Goal: Task Accomplishment & Management: Use online tool/utility

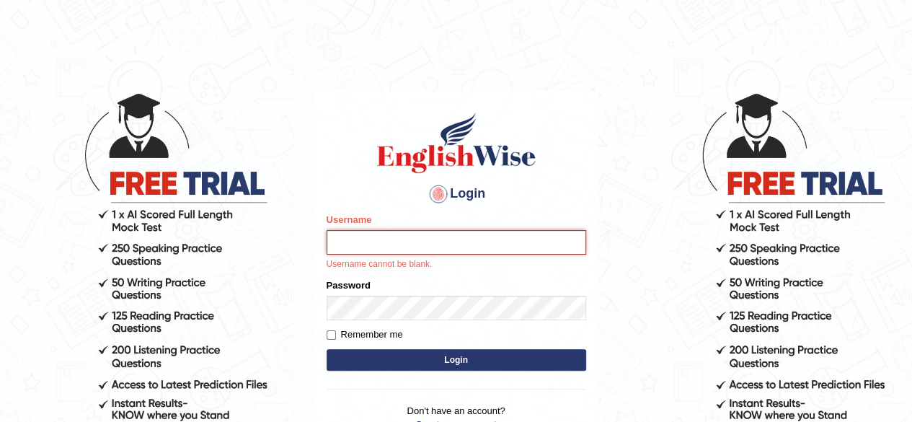
type input "[PERSON_NAME]"
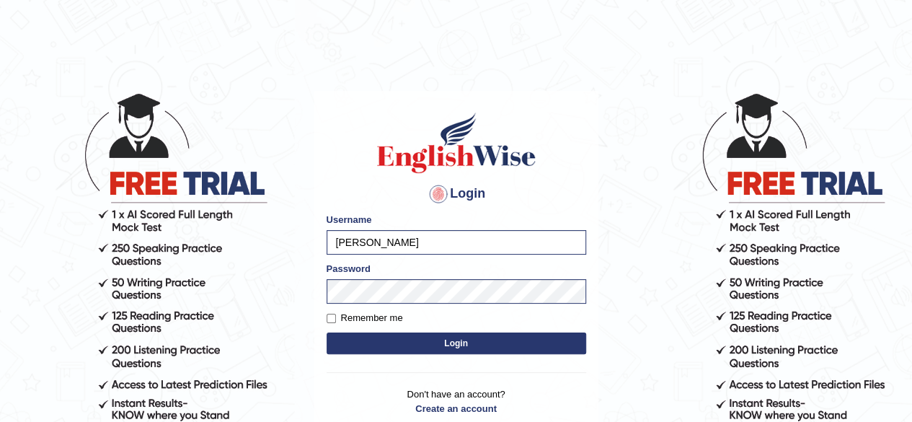
click at [327, 333] on button "Login" at bounding box center [457, 344] width 260 height 22
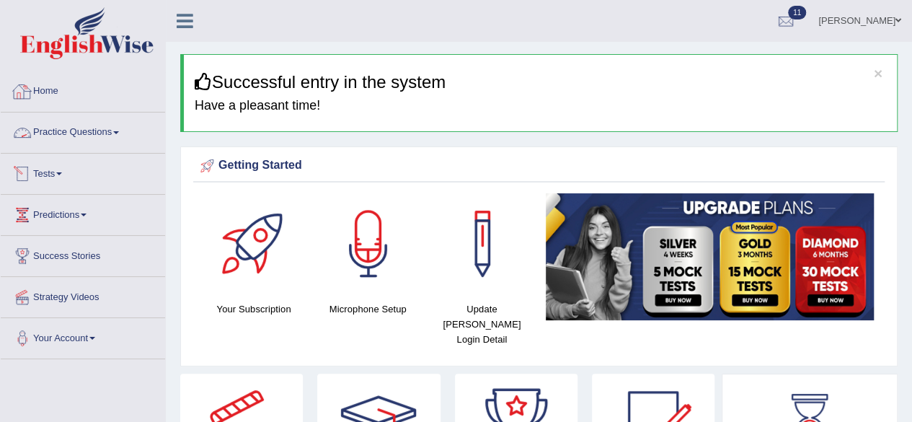
click at [63, 129] on link "Practice Questions" at bounding box center [83, 131] width 164 height 36
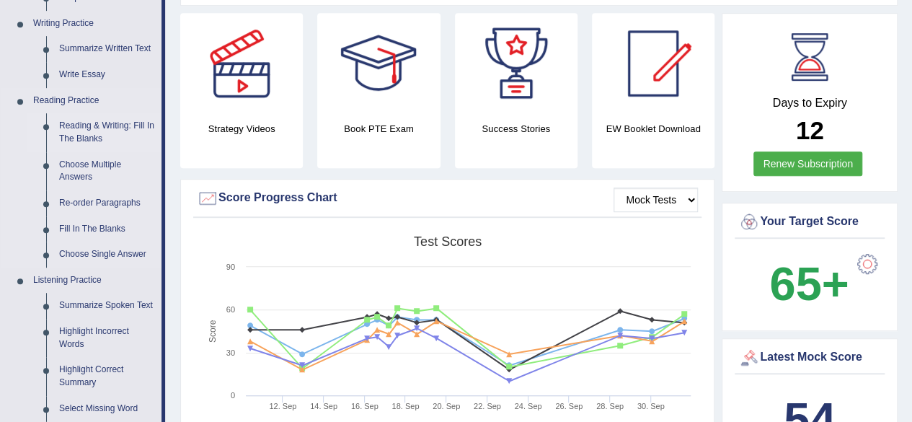
scroll to position [505, 0]
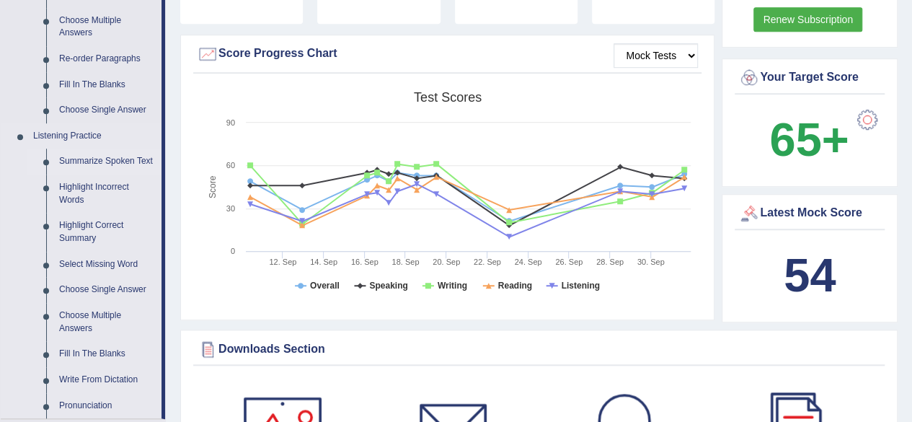
click at [92, 160] on link "Summarize Spoken Text" at bounding box center [107, 162] width 109 height 26
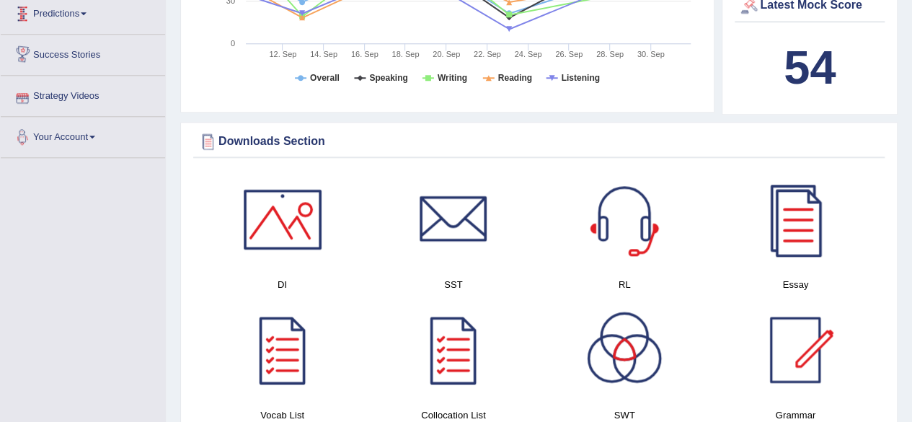
scroll to position [811, 0]
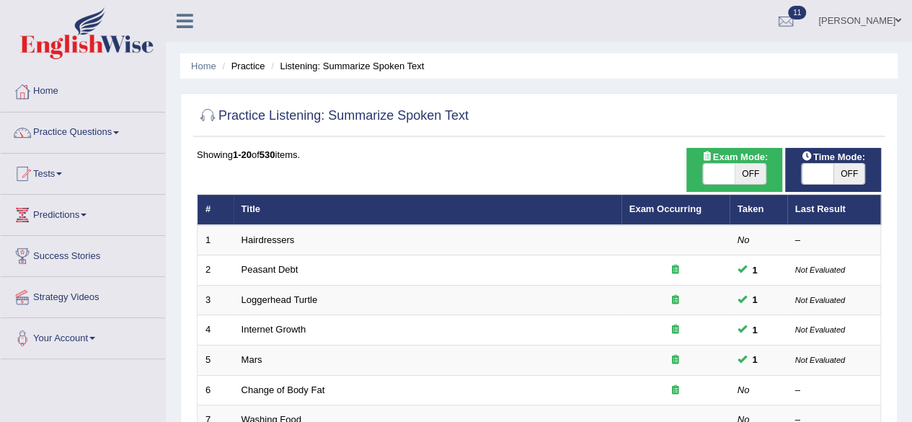
click at [746, 167] on span "OFF" at bounding box center [751, 174] width 32 height 20
click at [719, 173] on span "ON" at bounding box center [719, 174] width 32 height 20
checkbox input "false"
drag, startPoint x: 840, startPoint y: 172, endPoint x: 828, endPoint y: 172, distance: 11.5
click at [837, 172] on span "OFF" at bounding box center [850, 174] width 32 height 20
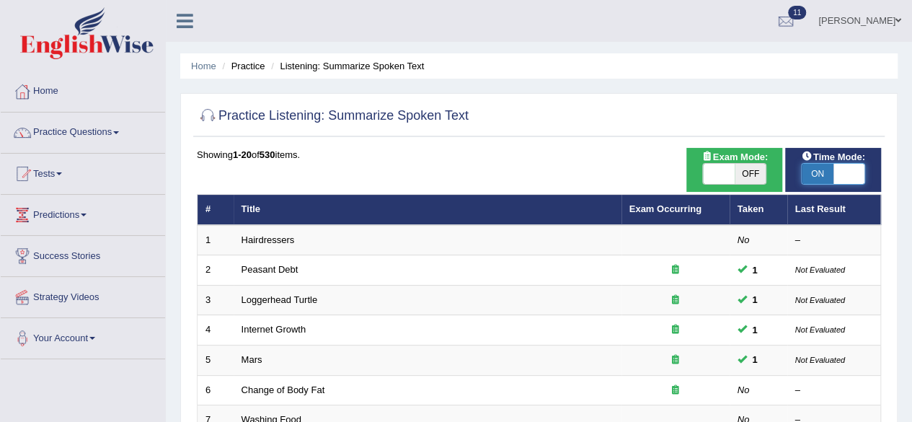
click at [809, 169] on span "ON" at bounding box center [818, 174] width 32 height 20
checkbox input "false"
click at [758, 173] on span "OFF" at bounding box center [751, 174] width 32 height 20
click at [713, 175] on span "ON" at bounding box center [719, 174] width 32 height 20
checkbox input "false"
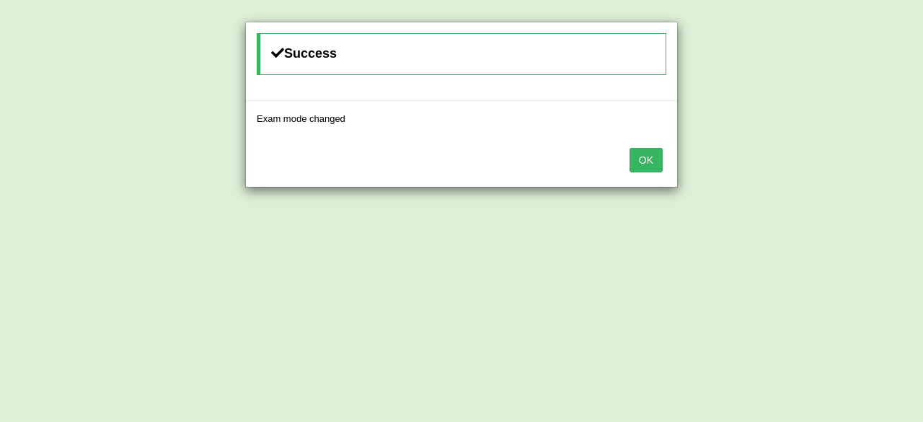
click at [650, 158] on button "OK" at bounding box center [646, 160] width 33 height 25
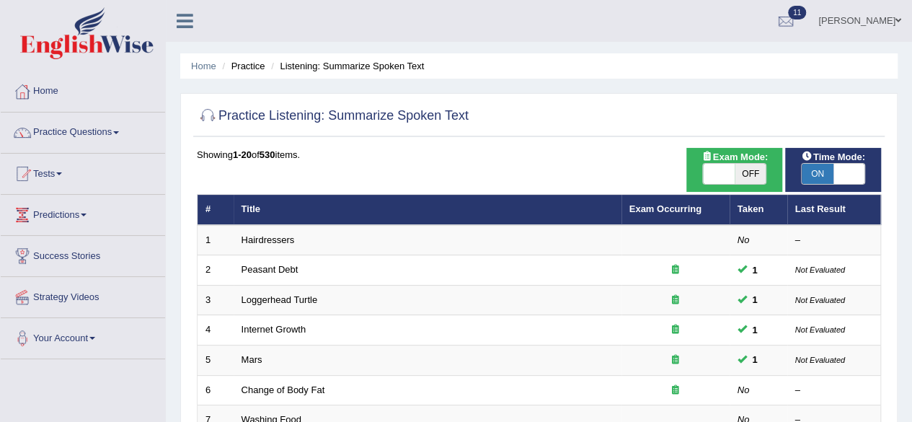
click at [745, 167] on span "OFF" at bounding box center [751, 174] width 32 height 20
checkbox input "true"
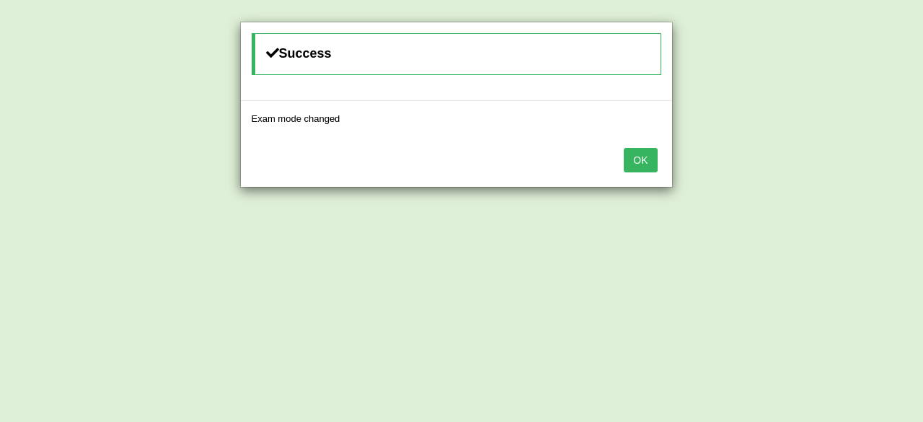
click at [645, 163] on button "OK" at bounding box center [640, 160] width 33 height 25
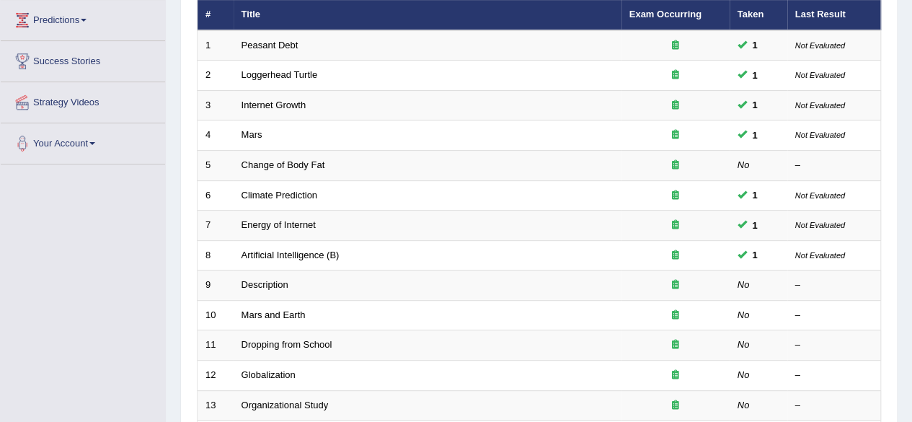
scroll to position [216, 0]
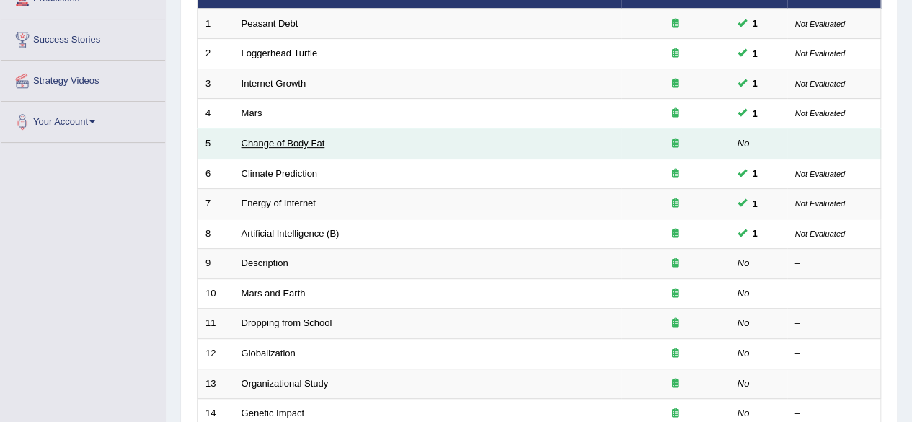
click at [293, 146] on td "Change of Body Fat" at bounding box center [428, 144] width 388 height 30
click at [294, 146] on link "Change of Body Fat" at bounding box center [284, 143] width 84 height 11
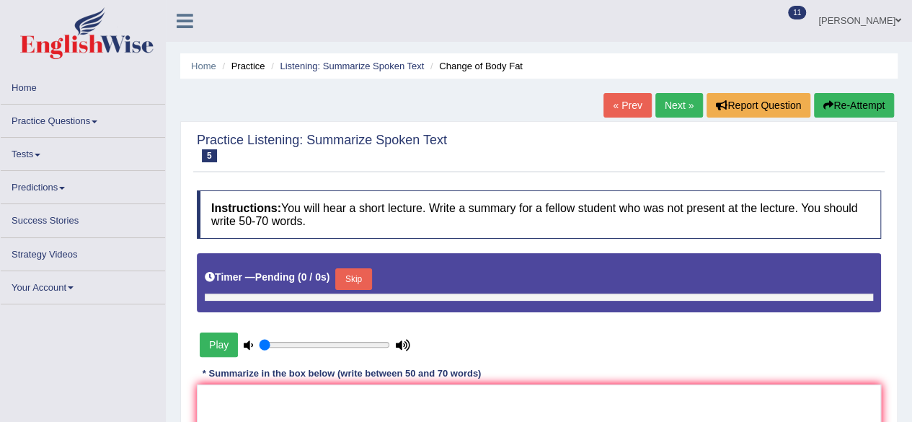
type input "1"
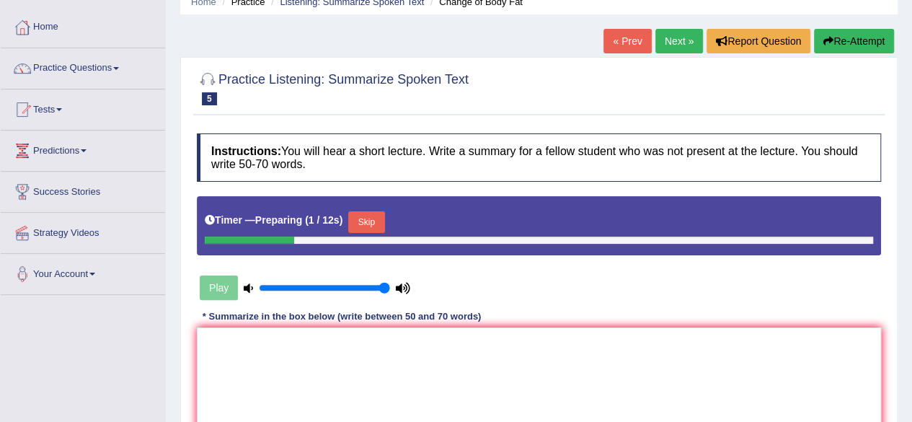
scroll to position [144, 0]
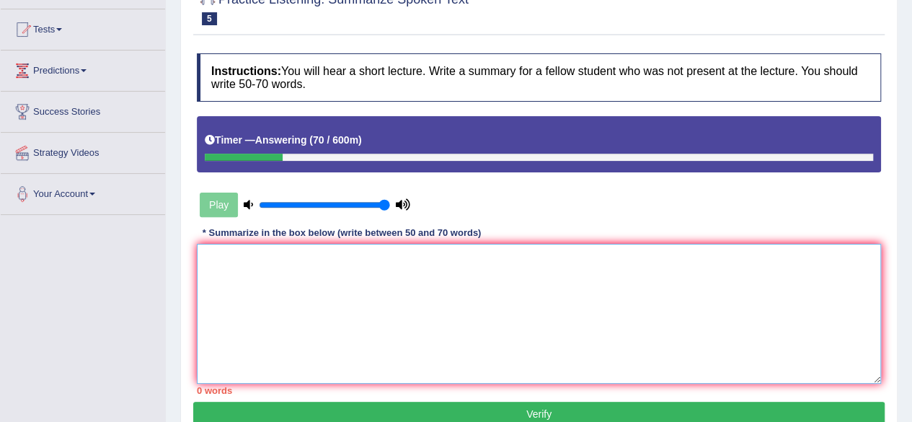
click at [316, 258] on textarea at bounding box center [539, 314] width 684 height 140
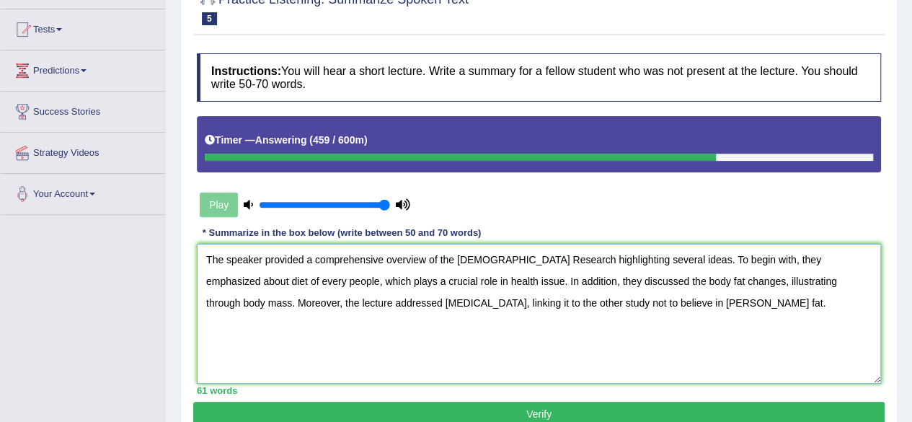
click at [456, 304] on textarea "The speaker provided a comprehensive overview of the Canadian Research highligh…" at bounding box center [539, 314] width 684 height 140
drag, startPoint x: 449, startPoint y: 301, endPoint x: 436, endPoint y: 296, distance: 13.7
click at [436, 296] on textarea "The speaker provided a comprehensive overview of the Canadian Research highligh…" at bounding box center [539, 314] width 684 height 140
click at [466, 309] on textarea "The speaker provided a comprehensive overview of the Canadian Research highligh…" at bounding box center [539, 314] width 684 height 140
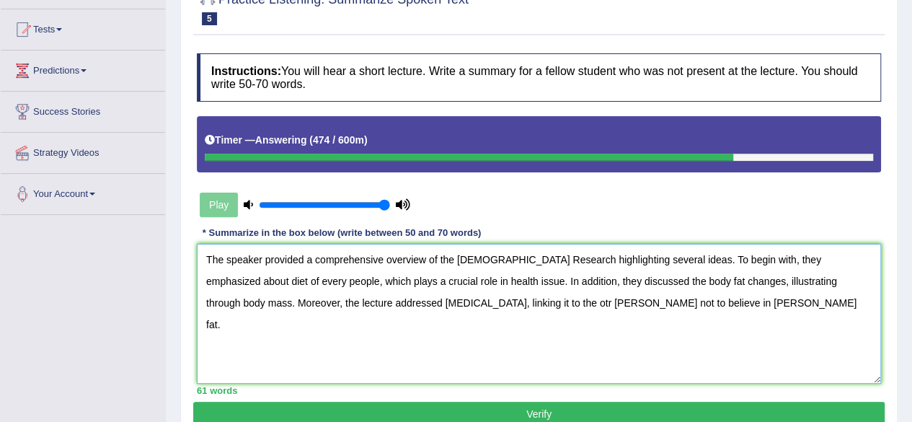
click at [453, 309] on textarea "The speaker provided a comprehensive overview of the Canadian Research highligh…" at bounding box center [539, 314] width 684 height 140
click at [488, 302] on textarea "The speaker provided a comprehensive overview of the Canadian Research highligh…" at bounding box center [539, 314] width 684 height 140
click at [478, 307] on textarea "The speaker provided a comprehensive overview of the Canadian Research highligh…" at bounding box center [539, 314] width 684 height 140
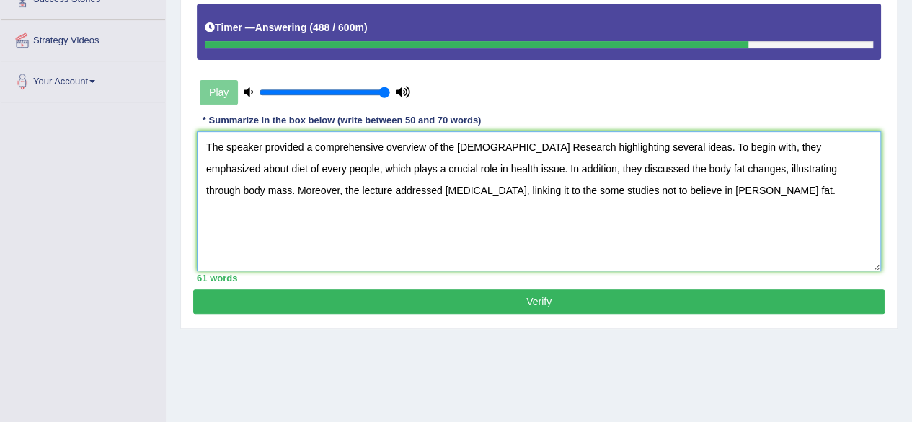
scroll to position [289, 0]
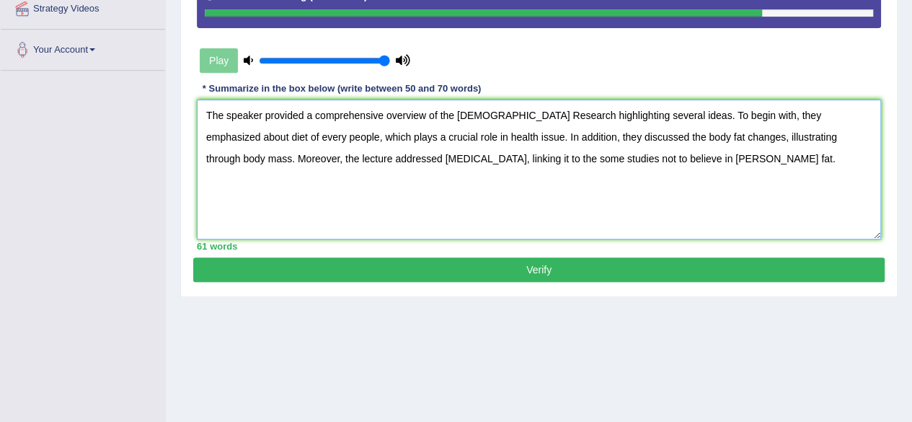
type textarea "The speaker provided a comprehensive overview of the Canadian Research highligh…"
click at [572, 275] on button "Verify" at bounding box center [539, 269] width 692 height 25
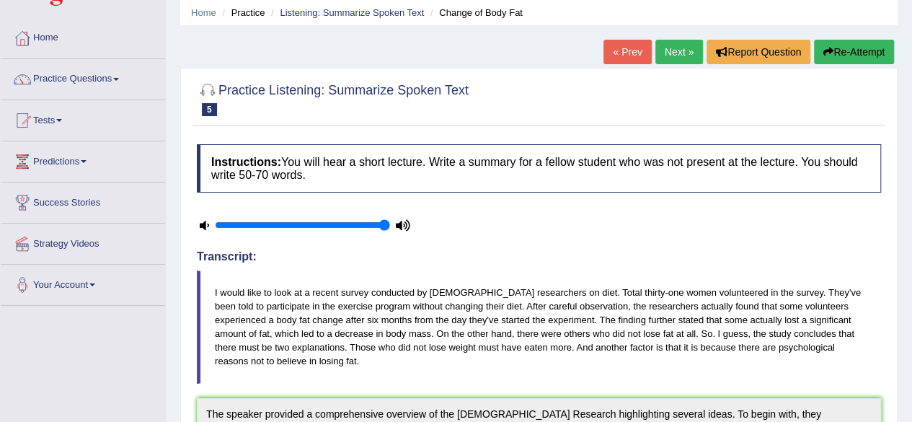
scroll to position [0, 0]
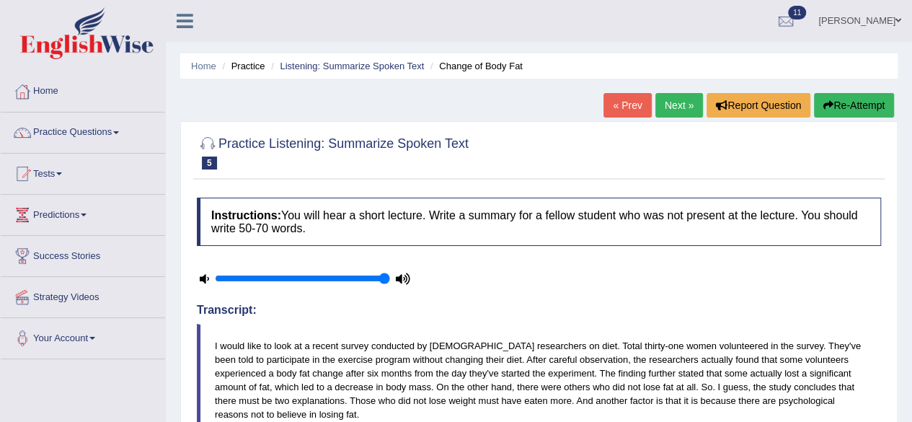
click at [678, 105] on link "Next »" at bounding box center [680, 105] width 48 height 25
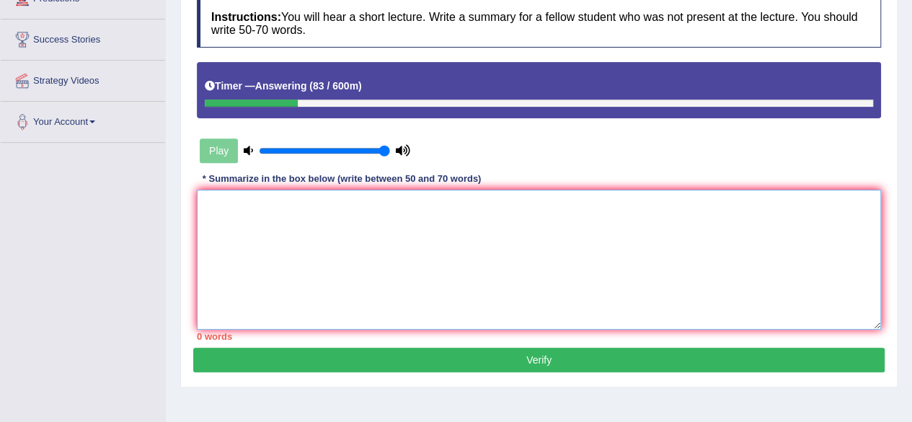
click at [715, 220] on textarea at bounding box center [539, 260] width 684 height 140
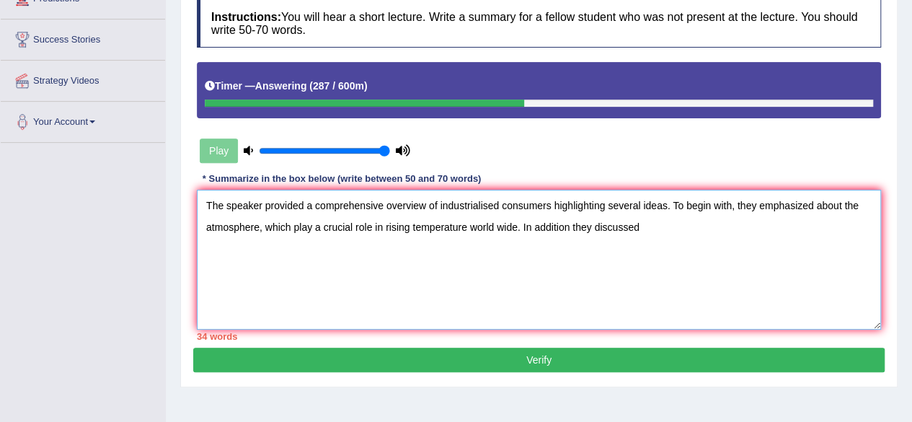
click at [571, 224] on textarea "The speaker provided a comprehensive overview of industrialised consumers highl…" at bounding box center [539, 260] width 684 height 140
click at [594, 220] on textarea "The speaker provided a comprehensive overview of industrialised consumers highl…" at bounding box center [539, 260] width 684 height 140
click at [682, 224] on textarea "The speaker provided a comprehensive overview of industrialised consumers highl…" at bounding box center [539, 260] width 684 height 140
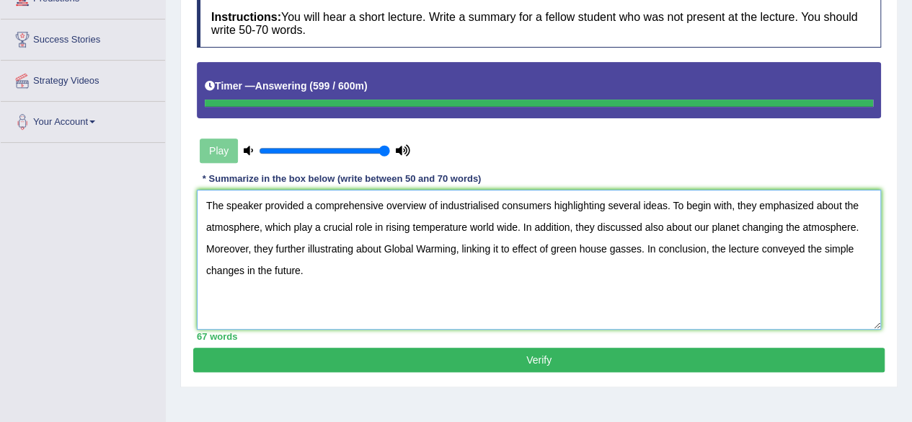
type textarea "The speaker provided a comprehensive overview of industrialised consumers highl…"
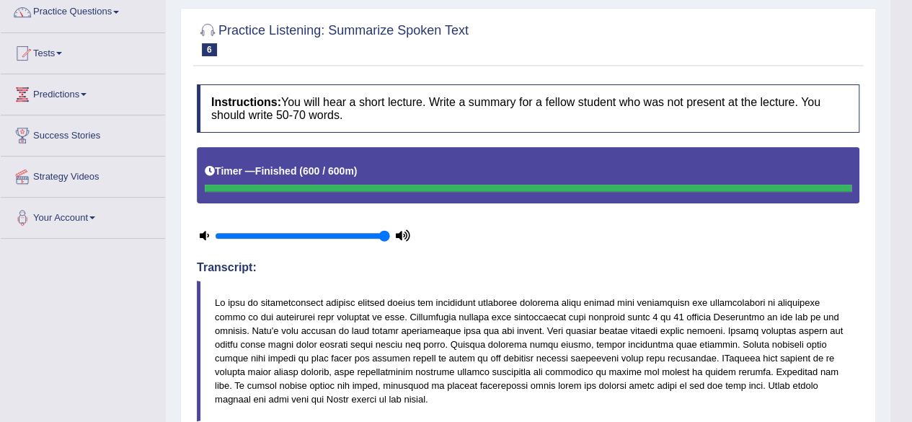
scroll to position [92, 0]
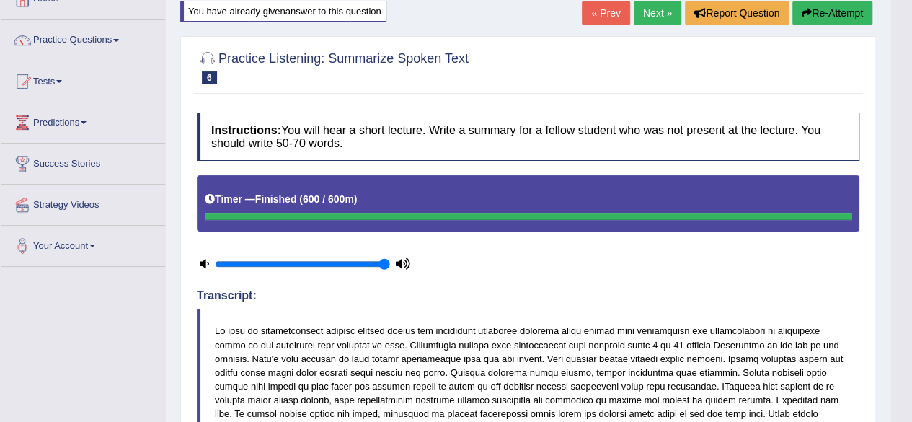
click at [652, 13] on link "Next »" at bounding box center [658, 13] width 48 height 25
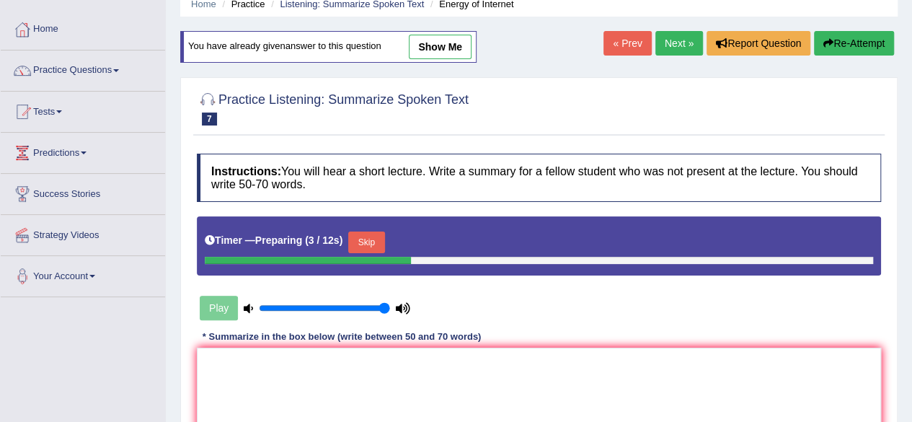
scroll to position [216, 0]
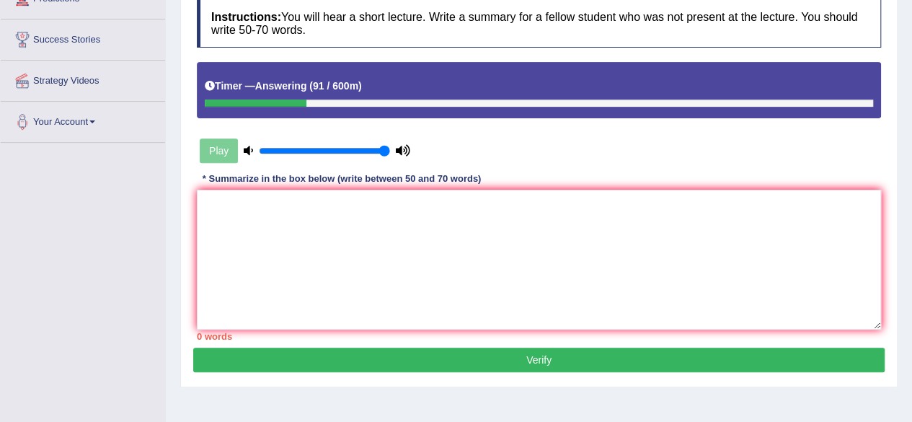
click at [707, 46] on div "Instructions: You will hear a short lecture. Write a summary for a fellow stude…" at bounding box center [539, 170] width 692 height 356
click at [542, 311] on textarea at bounding box center [539, 260] width 684 height 140
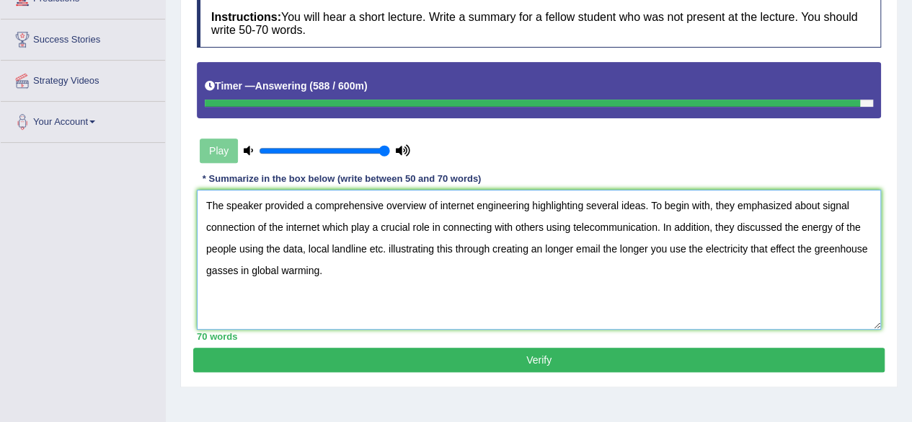
type textarea "The speaker provided a comprehensive overview of internet engineering highlight…"
click at [297, 363] on button "Verify" at bounding box center [539, 360] width 692 height 25
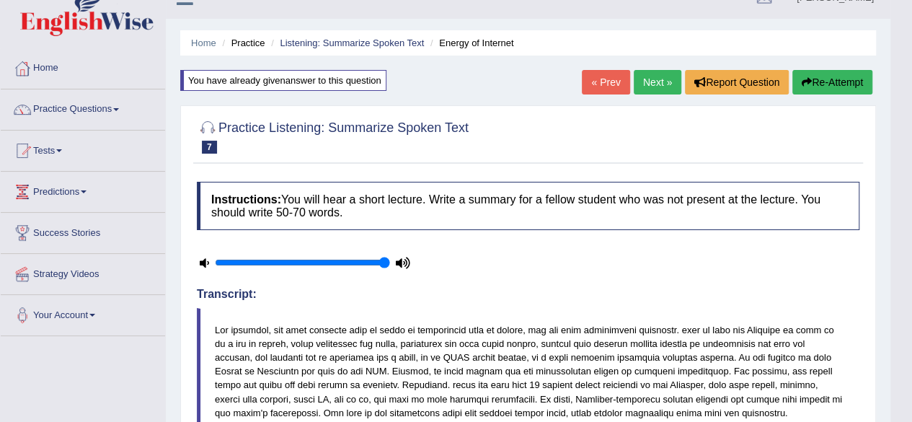
scroll to position [0, 0]
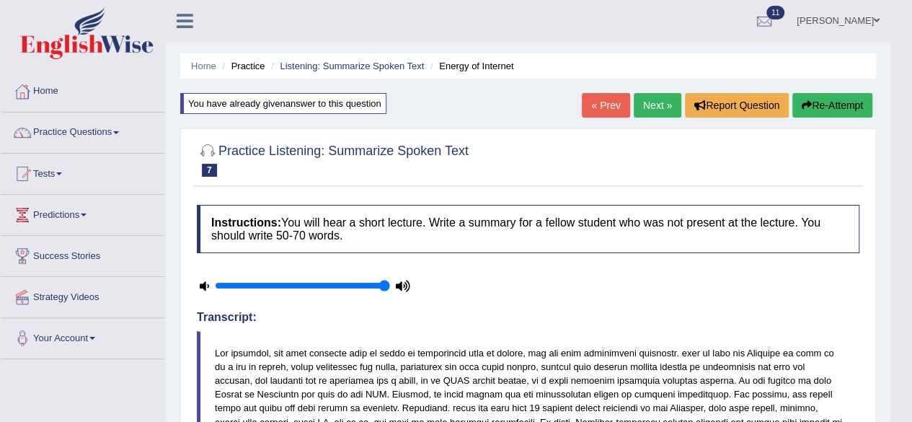
click at [648, 108] on link "Next »" at bounding box center [658, 105] width 48 height 25
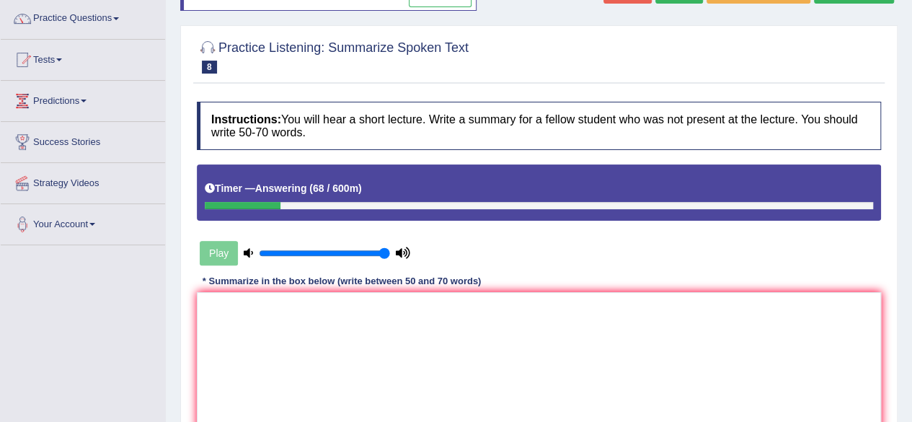
scroll to position [216, 0]
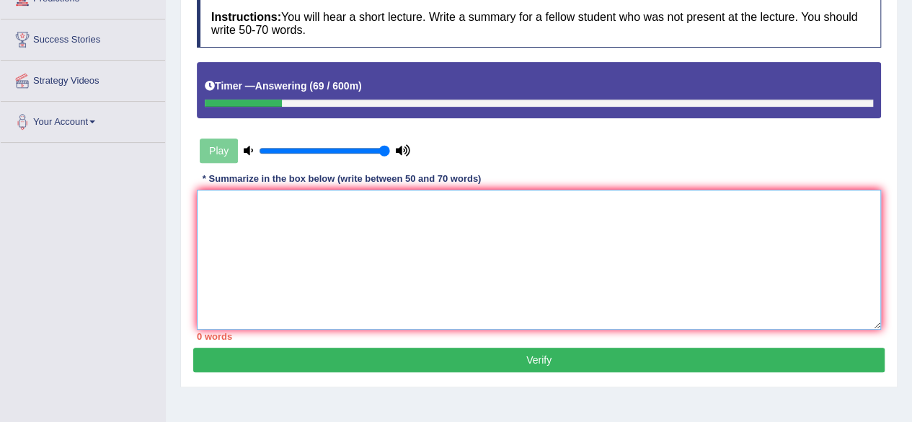
click at [452, 207] on textarea at bounding box center [539, 260] width 684 height 140
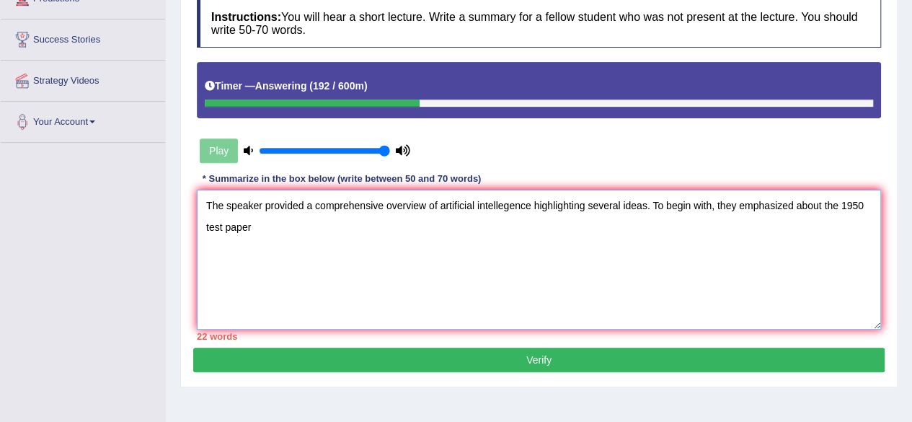
click at [847, 199] on textarea "The speaker provided a comprehensive overview of artificial intellegence highli…" at bounding box center [539, 260] width 684 height 140
click at [842, 200] on textarea "The speaker provided a comprehensive overview of artificial intellegence highli…" at bounding box center [539, 260] width 684 height 140
click at [907, 94] on div "Home Practice Listening: Summarize Spoken Text Artificial Intelligence (B) You …" at bounding box center [539, 144] width 747 height 721
click at [538, 209] on textarea "The speaker provided a comprehensive overview of artificial intellegence highli…" at bounding box center [539, 260] width 684 height 140
click at [332, 211] on textarea "The speaker provided a comprehensive overview of artificial intellegence highli…" at bounding box center [539, 260] width 684 height 140
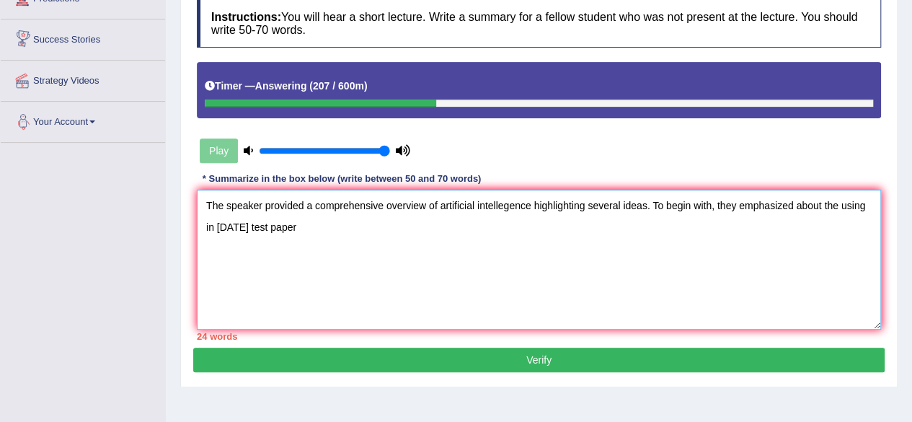
drag, startPoint x: 276, startPoint y: 219, endPoint x: 276, endPoint y: 210, distance: 8.7
click at [276, 219] on textarea "The speaker provided a comprehensive overview of artificial intellegence highli…" at bounding box center [539, 260] width 684 height 140
click at [291, 268] on textarea "The speaker provided a comprehensive overview of artificial intellegence highli…" at bounding box center [539, 260] width 684 height 140
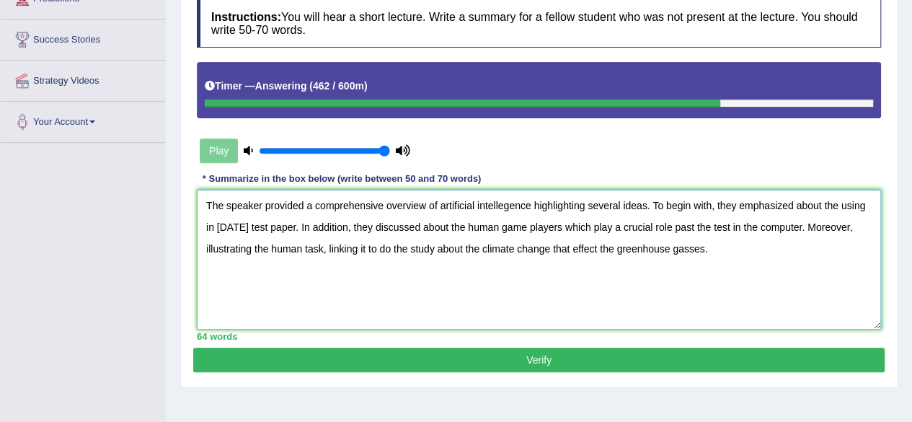
type textarea "The speaker provided a comprehensive overview of artificial intellegence highli…"
click at [268, 362] on button "Verify" at bounding box center [539, 360] width 692 height 25
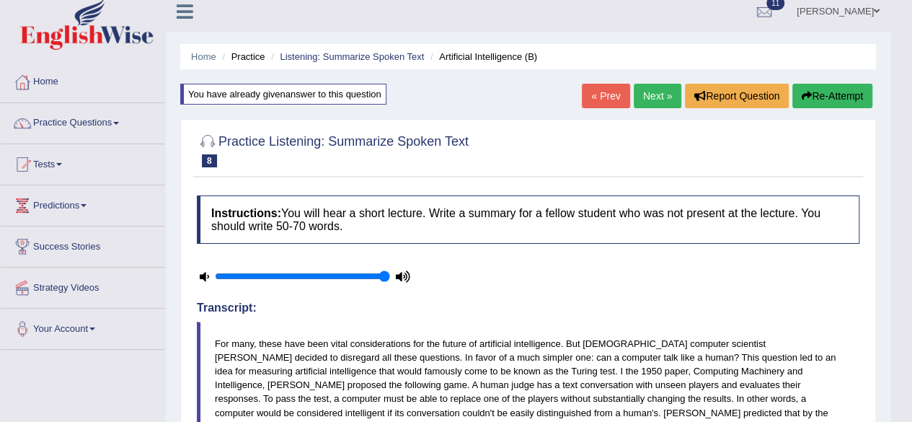
scroll to position [0, 0]
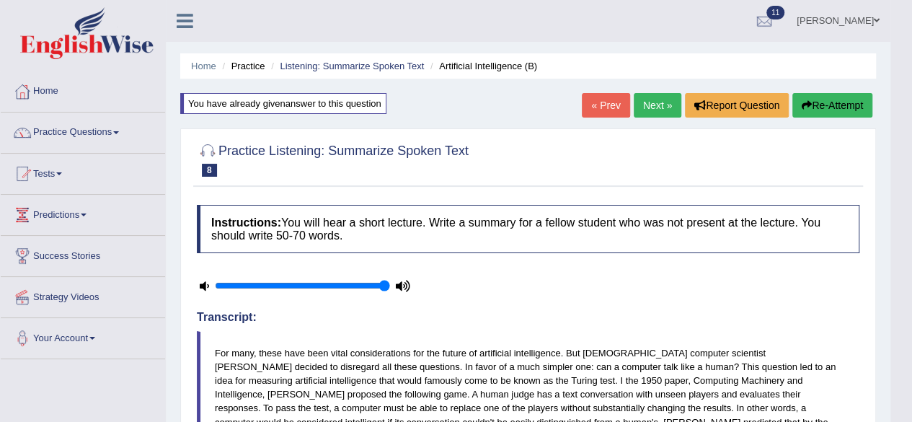
click at [664, 106] on link "Next »" at bounding box center [658, 105] width 48 height 25
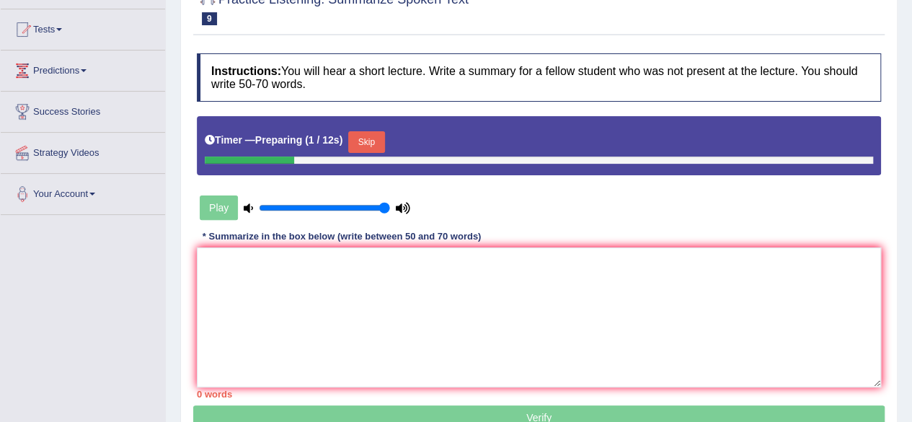
scroll to position [216, 0]
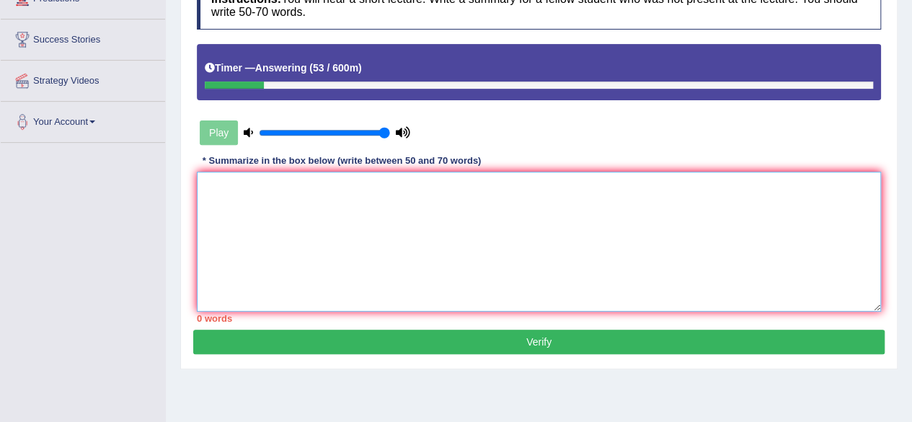
click at [748, 289] on textarea at bounding box center [539, 242] width 684 height 140
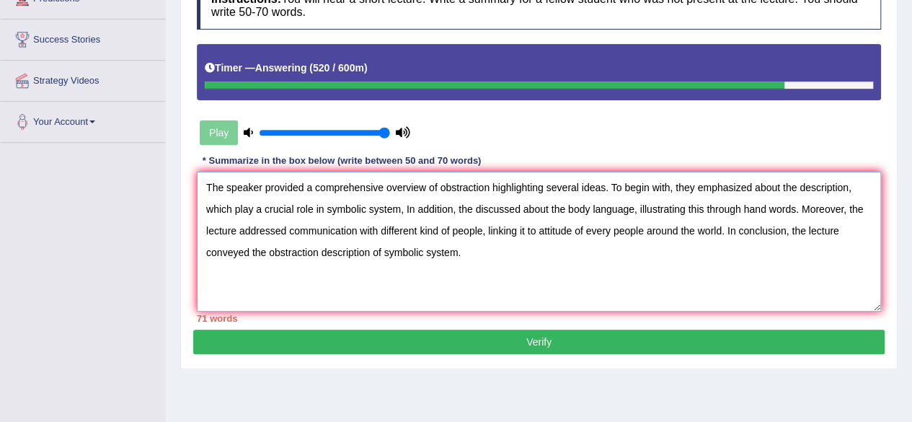
drag, startPoint x: 268, startPoint y: 247, endPoint x: 250, endPoint y: 249, distance: 18.8
click at [250, 249] on textarea "The speaker provided a comprehensive overview of obstraction highlighting sever…" at bounding box center [539, 242] width 684 height 140
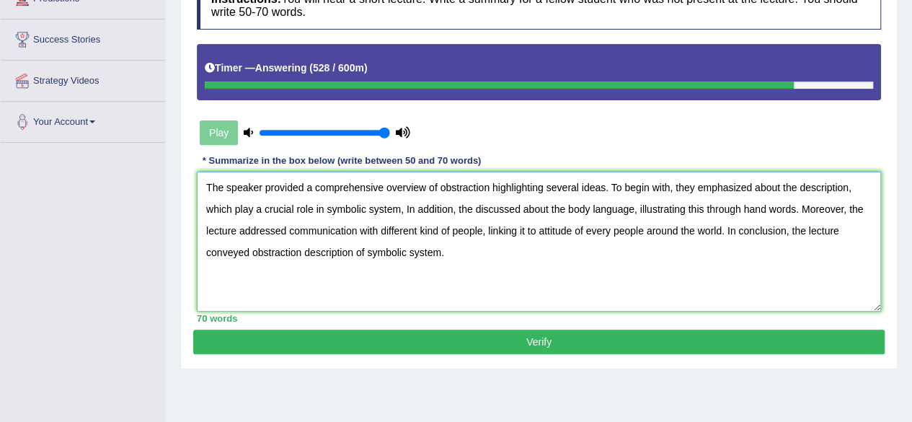
type textarea "The speaker provided a comprehensive overview of obstraction highlighting sever…"
click at [509, 335] on button "Verify" at bounding box center [539, 342] width 692 height 25
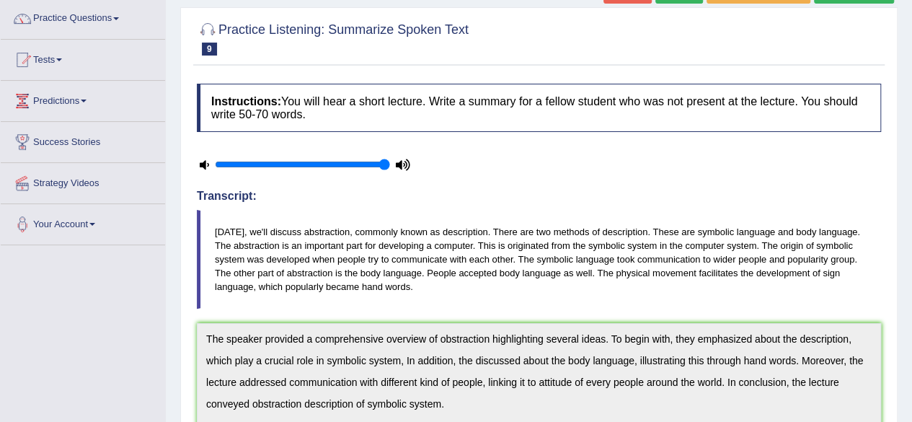
scroll to position [0, 0]
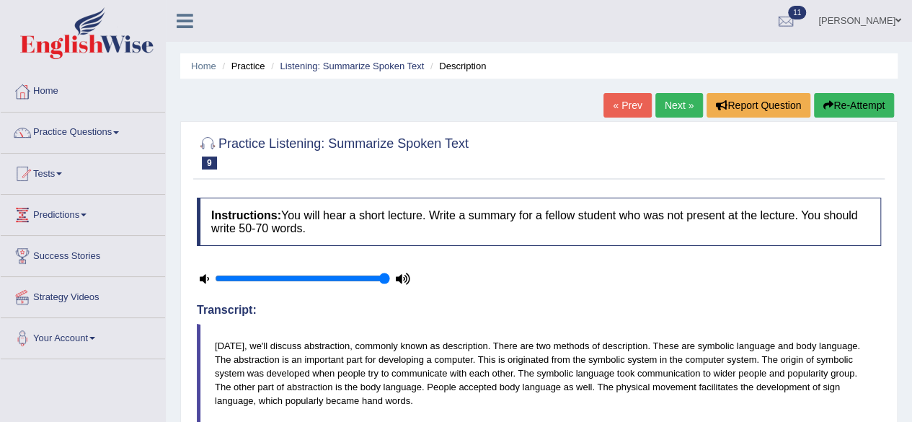
click at [46, 88] on link "Home" at bounding box center [83, 89] width 164 height 36
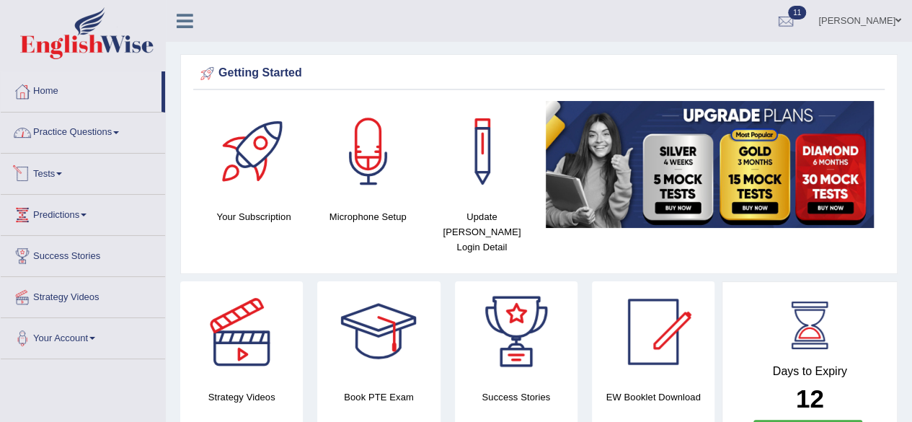
click at [58, 170] on link "Tests" at bounding box center [83, 172] width 164 height 36
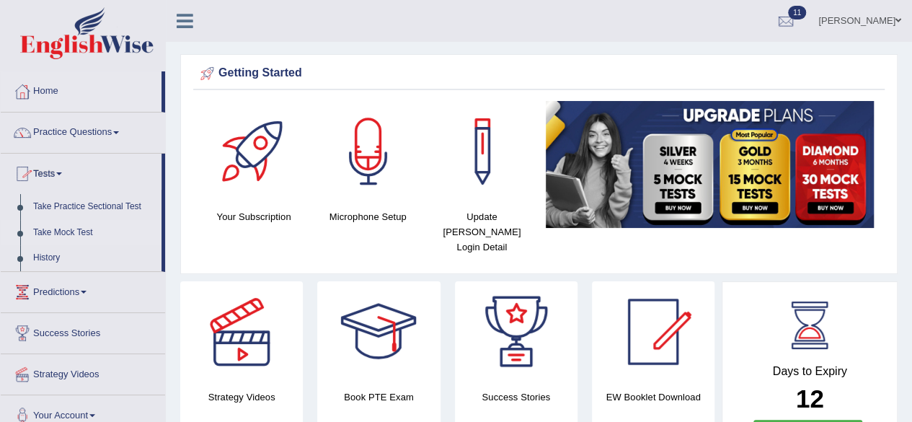
click at [66, 231] on link "Take Mock Test" at bounding box center [94, 233] width 135 height 26
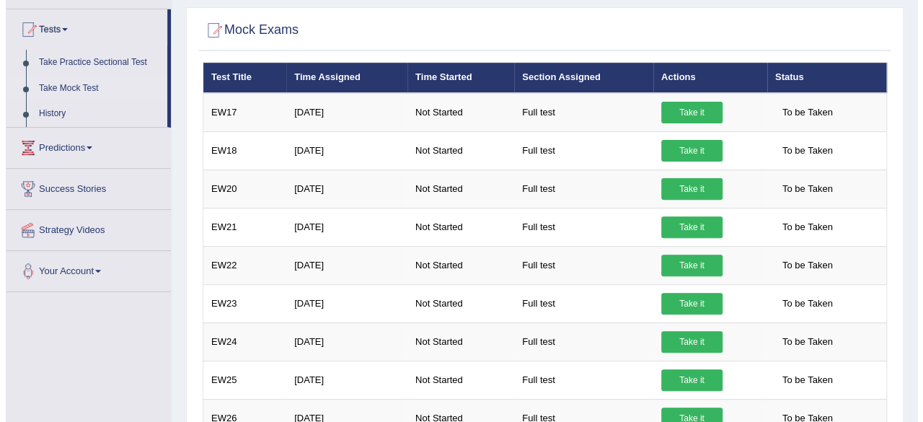
scroll to position [138, 0]
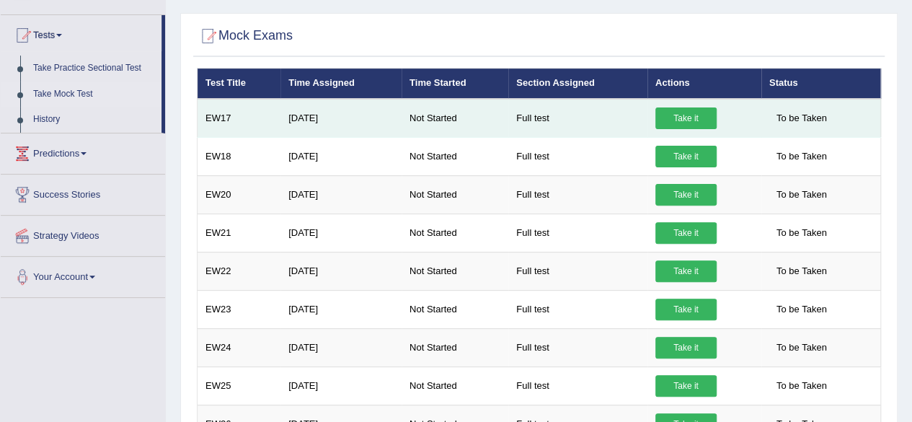
click at [698, 122] on link "Take it" at bounding box center [686, 118] width 61 height 22
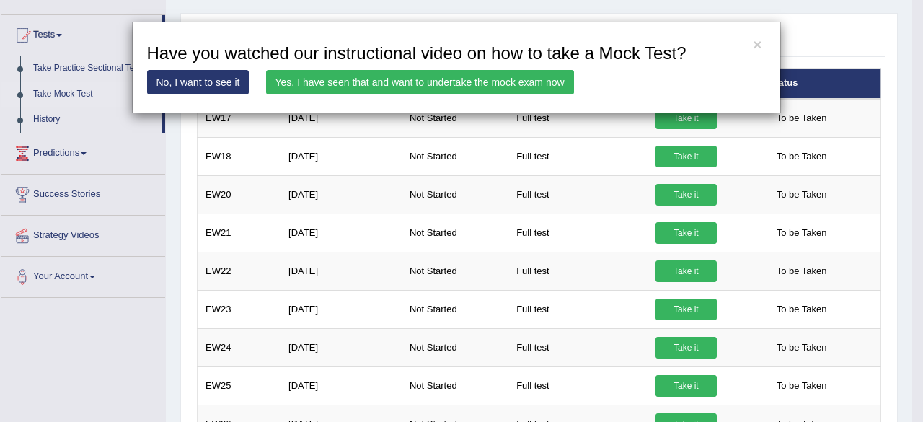
click at [548, 77] on link "Yes, I have seen that and want to undertake the mock exam now" at bounding box center [420, 82] width 308 height 25
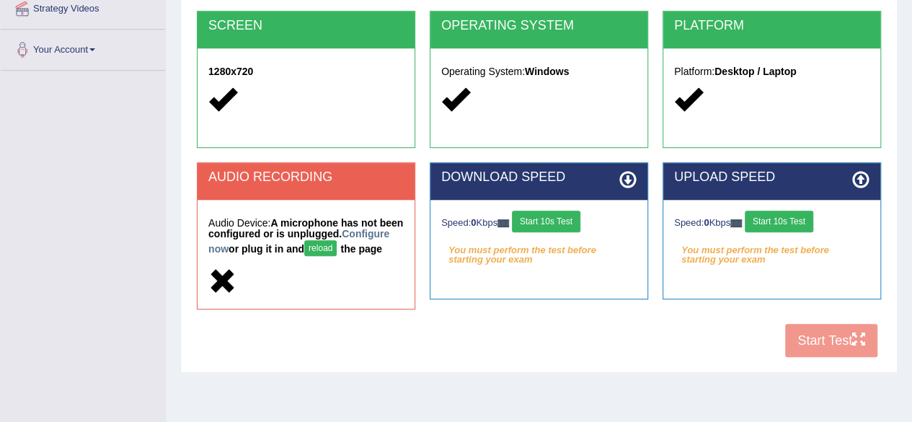
scroll to position [335, 0]
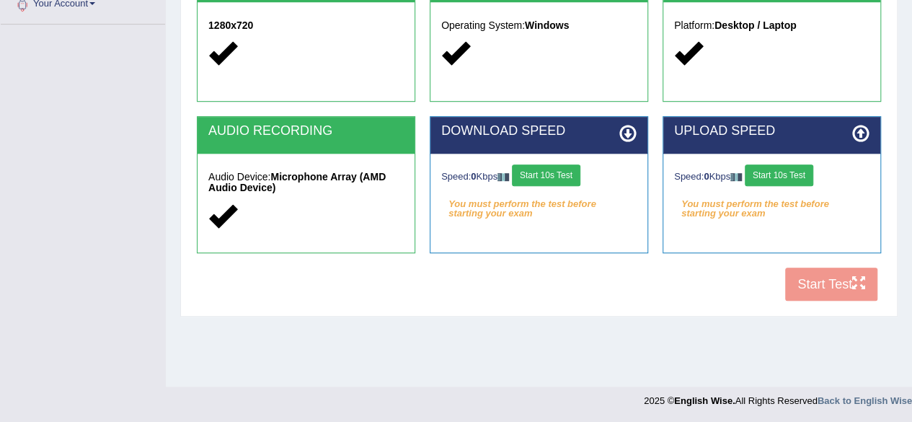
click at [555, 175] on button "Start 10s Test" at bounding box center [546, 175] width 69 height 22
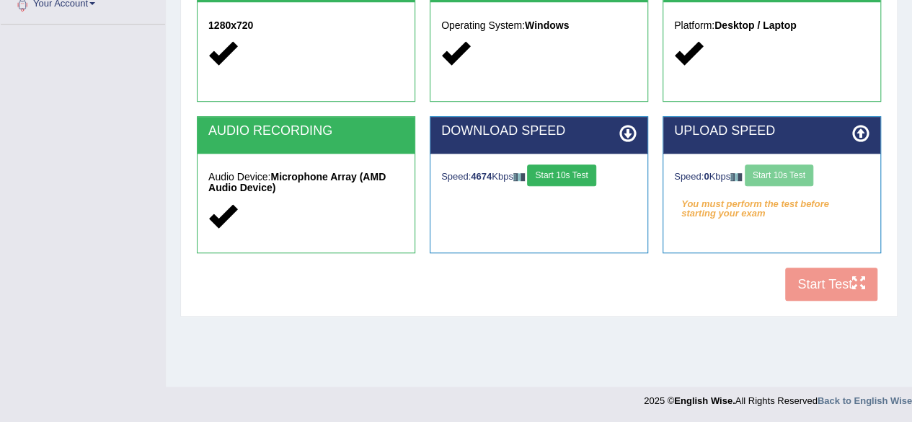
click at [780, 170] on div "Speed: 0 Kbps Start 10s Test" at bounding box center [771, 176] width 195 height 25
click at [768, 182] on button "Start 10s Test" at bounding box center [779, 175] width 69 height 22
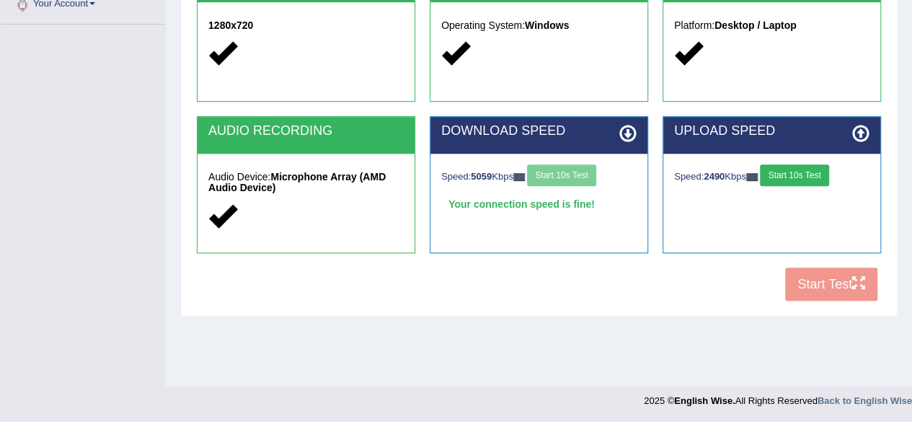
click at [778, 170] on button "Start 10s Test" at bounding box center [794, 175] width 69 height 22
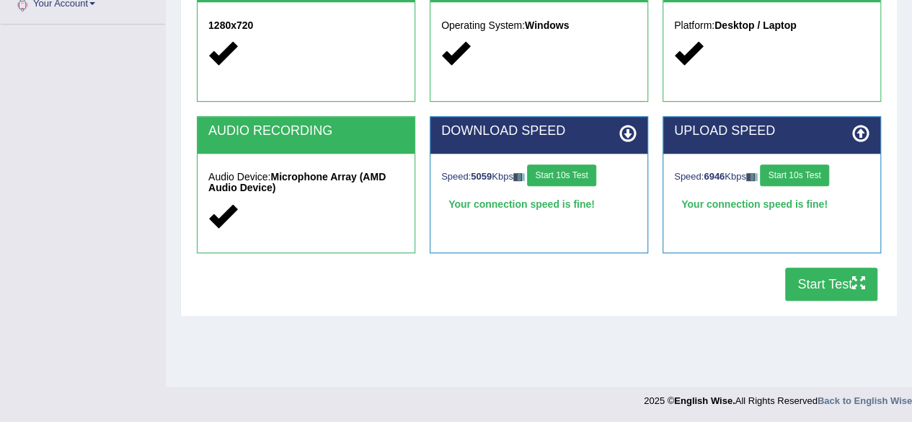
click at [801, 280] on button "Start Test" at bounding box center [831, 284] width 92 height 33
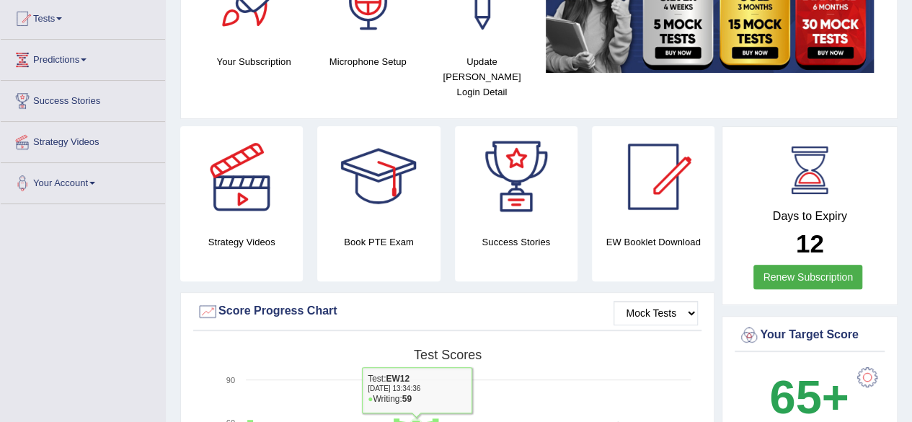
scroll to position [144, 0]
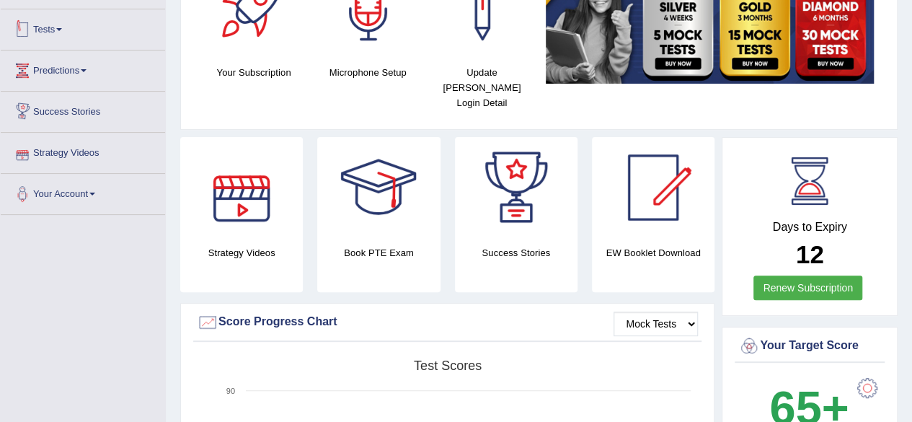
click at [54, 26] on link "Tests" at bounding box center [83, 27] width 164 height 36
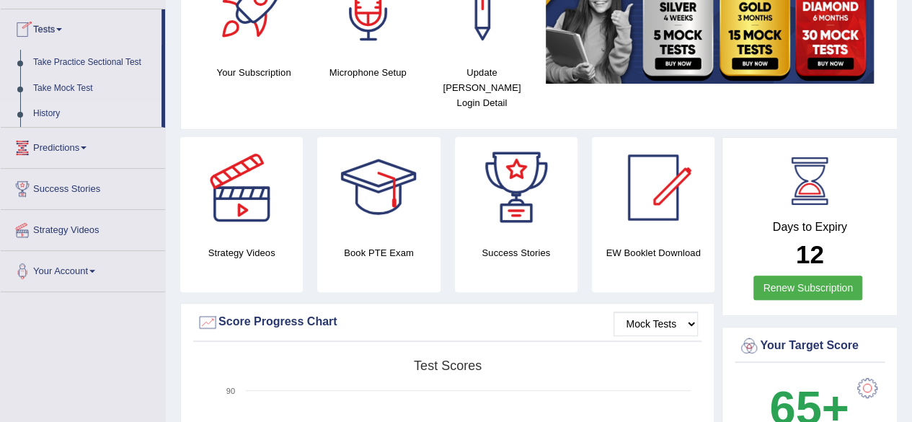
click at [58, 107] on link "History" at bounding box center [94, 114] width 135 height 26
